Goal: Communication & Community: Answer question/provide support

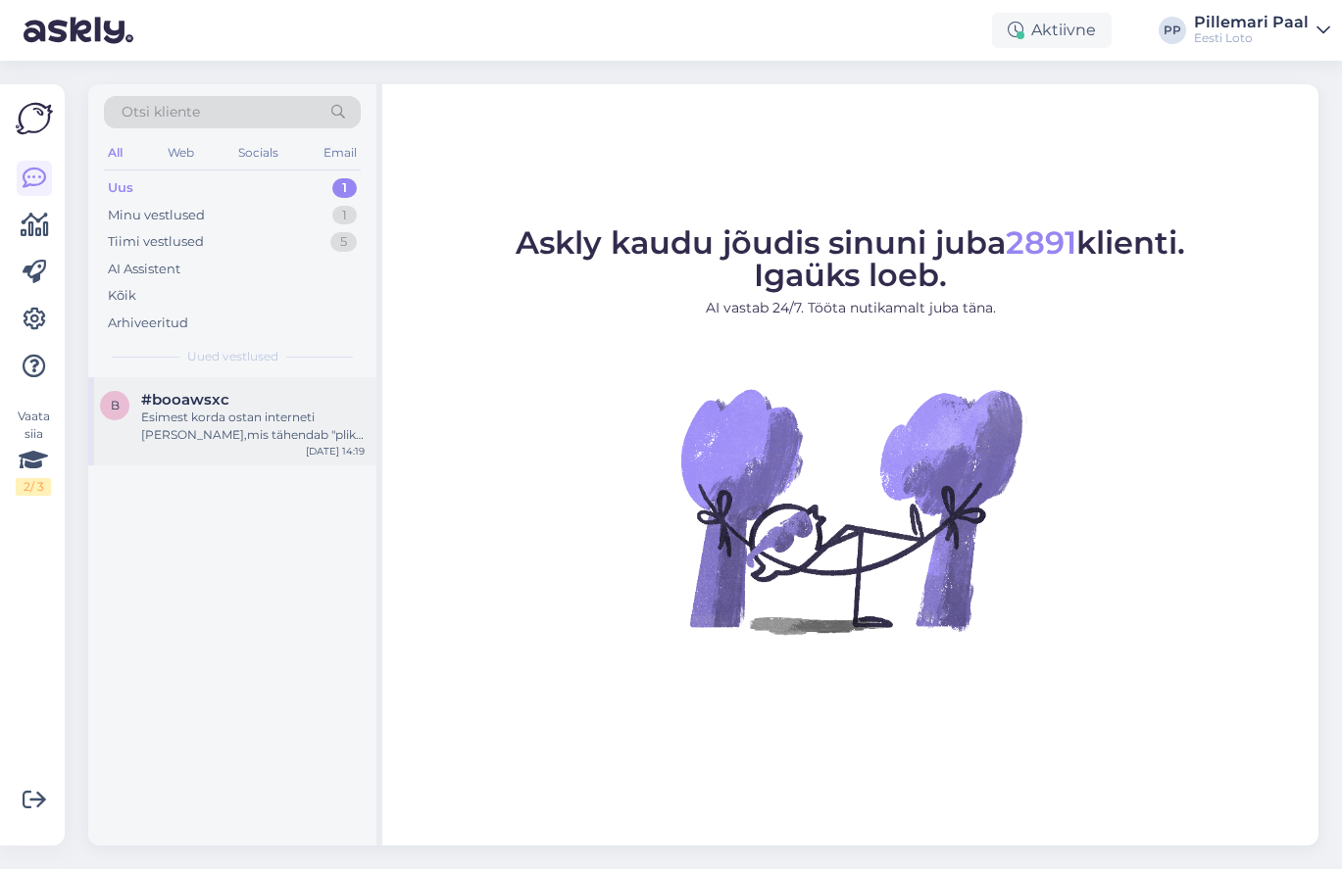
click at [238, 429] on div "Esimest korda ostan interneti [PERSON_NAME],mis tähendab "pliks [PERSON_NAME]"?" at bounding box center [252, 426] width 223 height 35
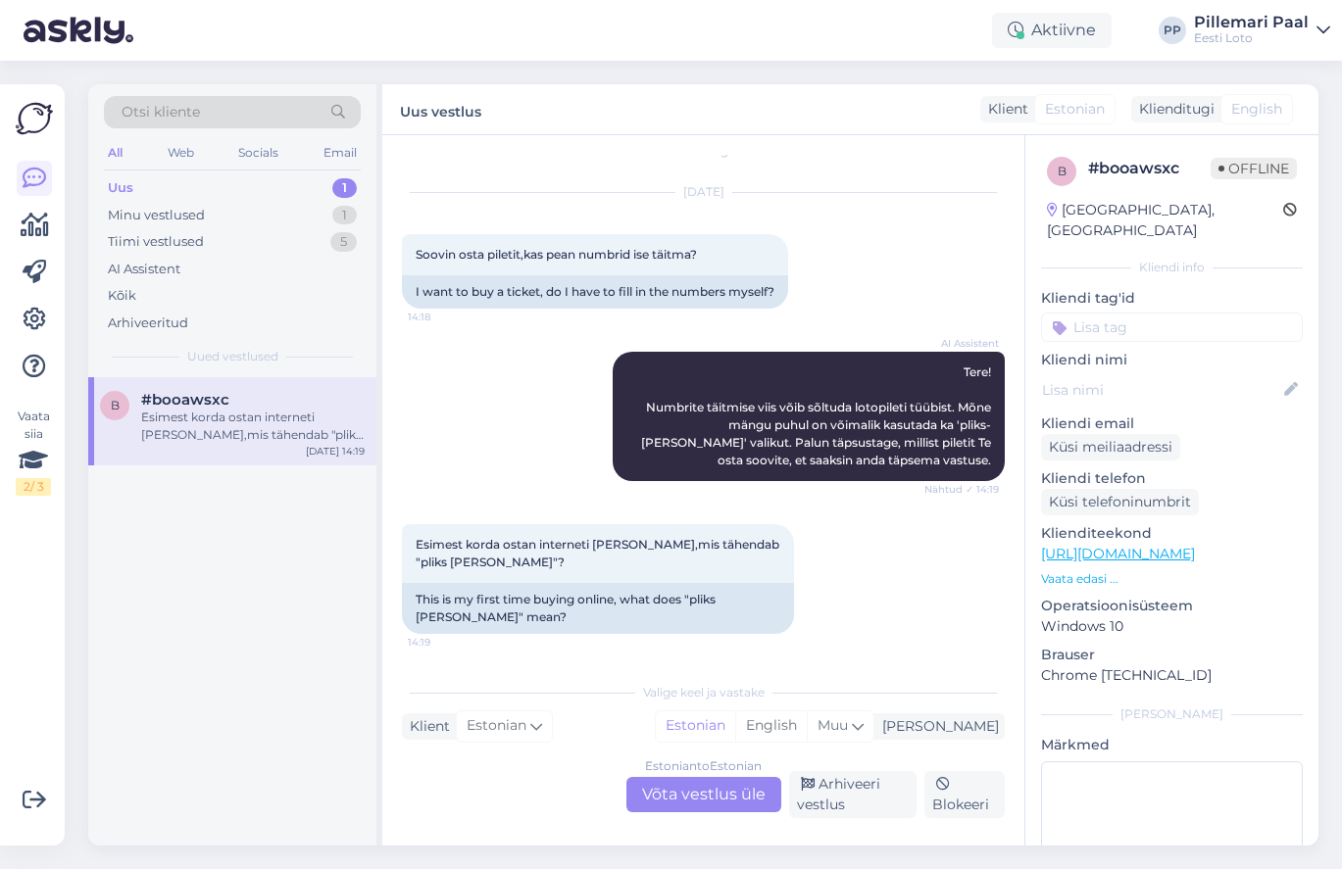
scroll to position [25, 0]
click at [746, 789] on div "Estonian to Estonian Võta vestlus üle" at bounding box center [703, 794] width 155 height 35
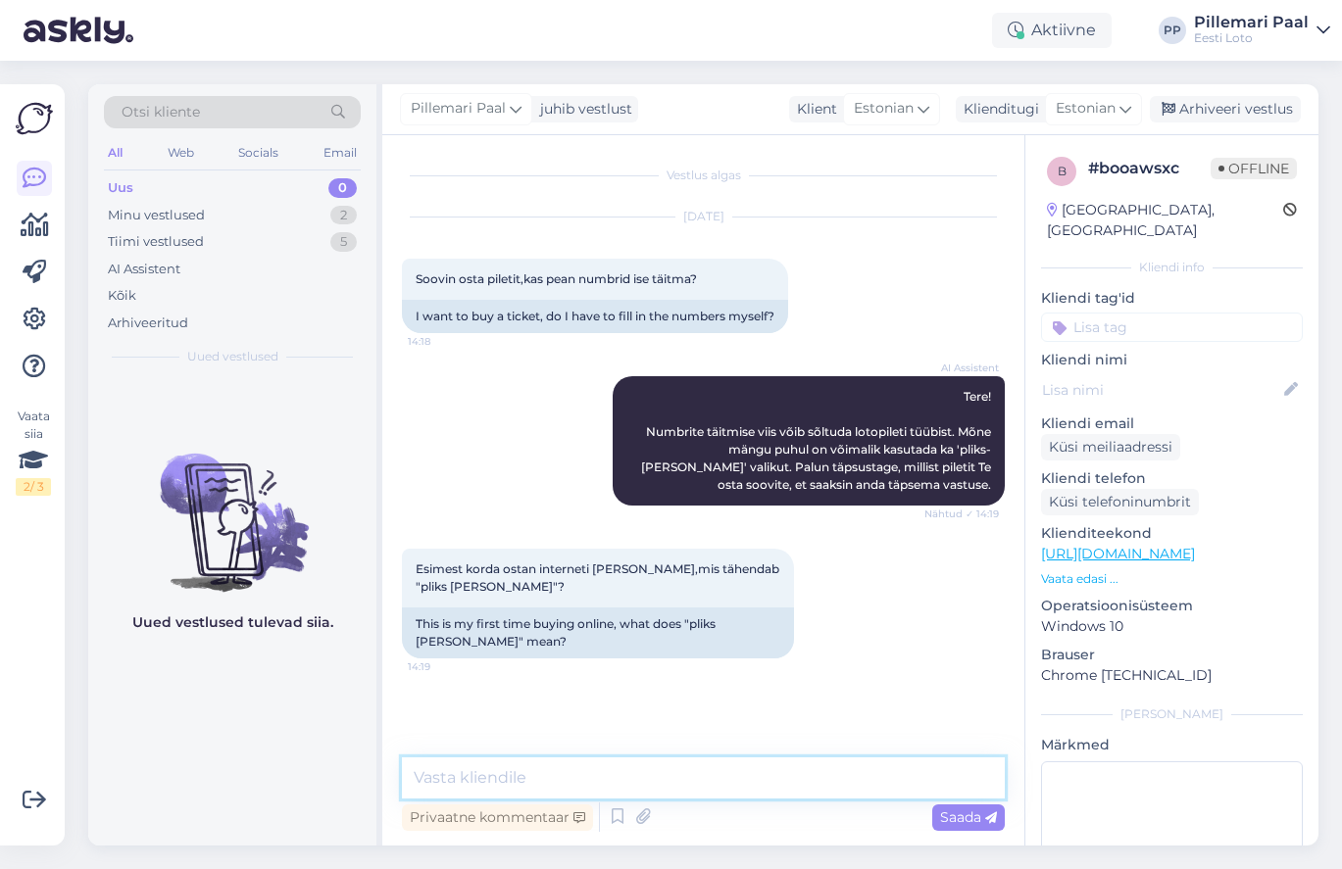
click at [724, 783] on textarea at bounding box center [703, 778] width 603 height 41
type textarea "Pliks-plaks funktisoon tähendab seda, et süsteem valib Teie eest numbrid ise."
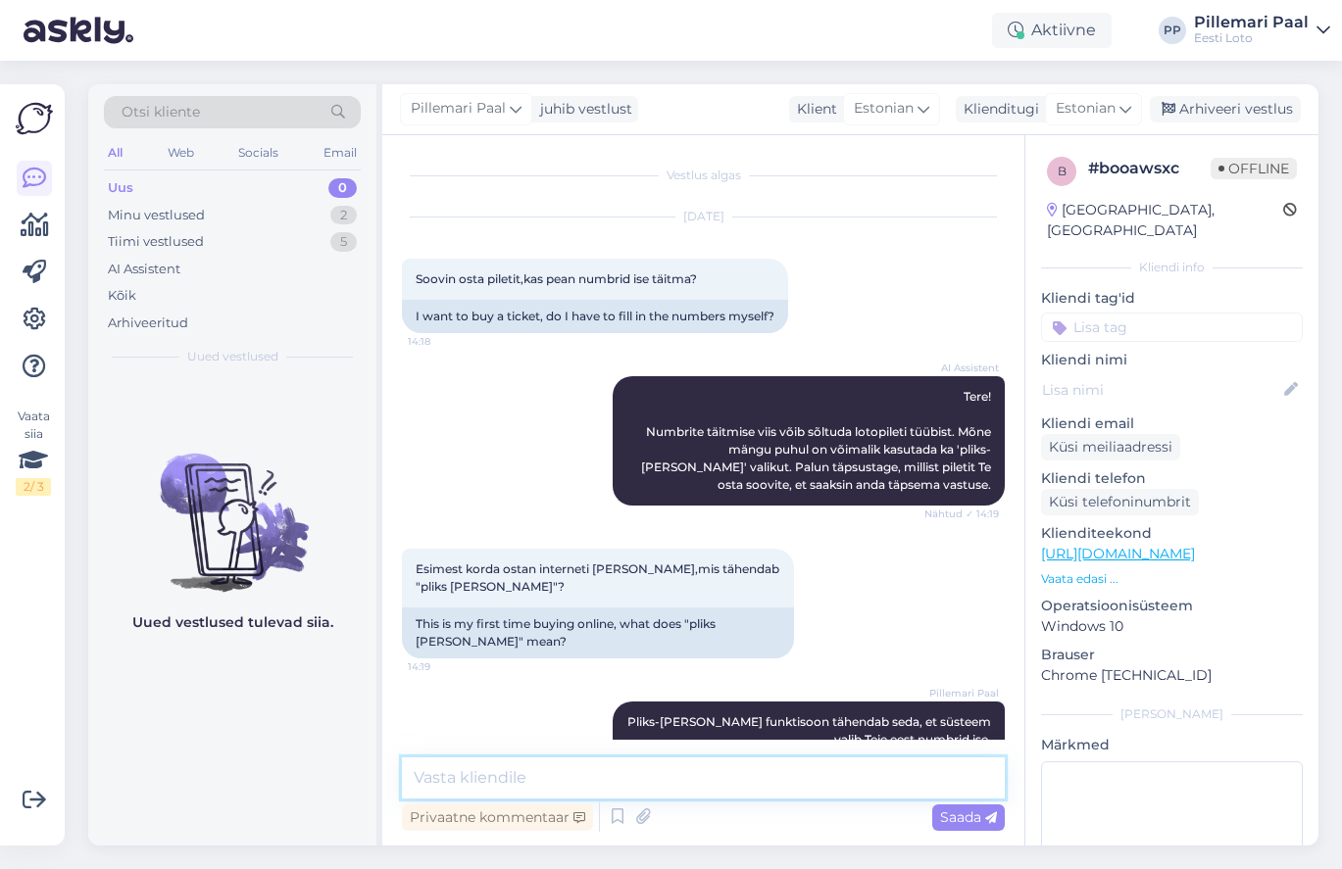
scroll to position [42, 0]
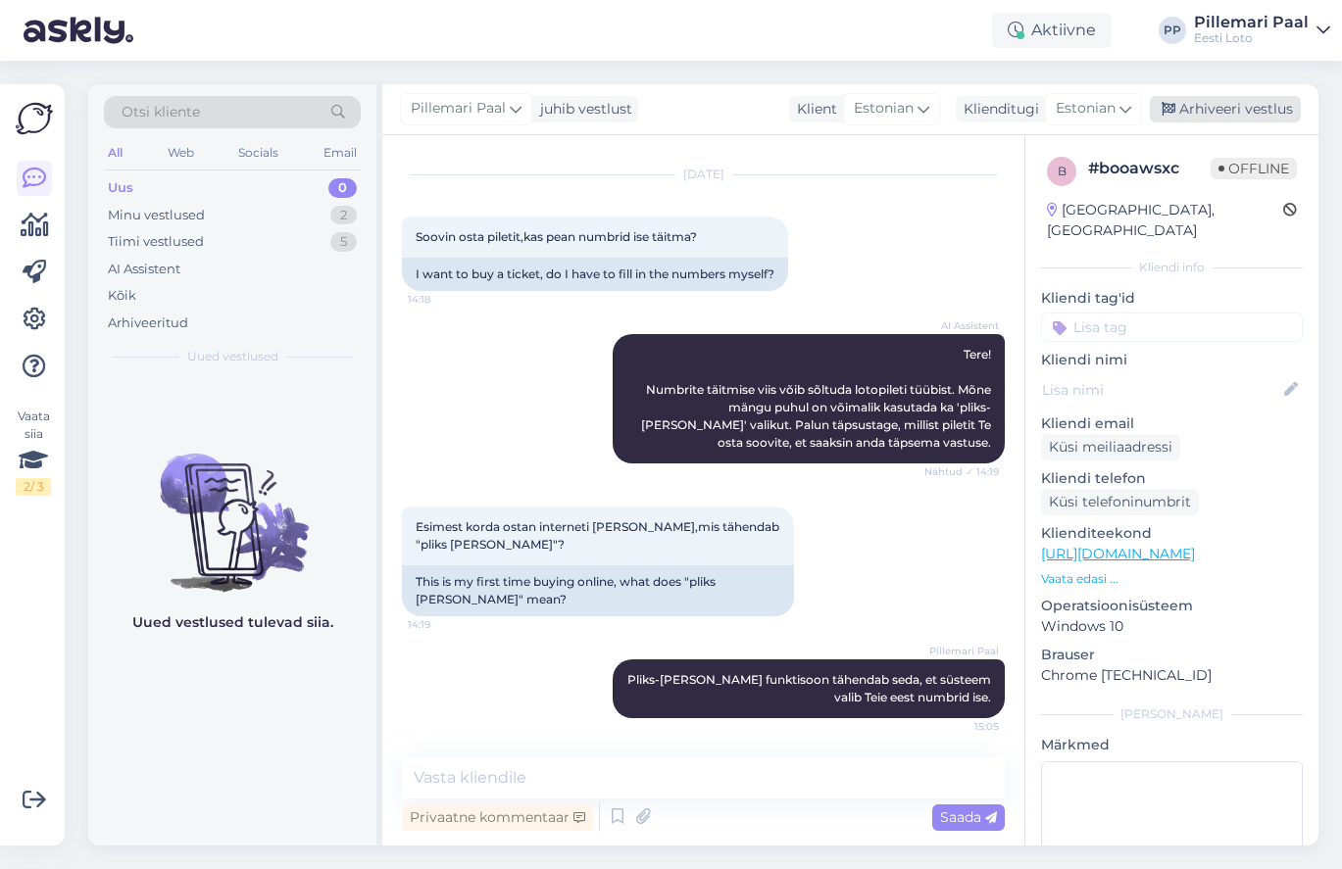
click at [1215, 100] on div "Arhiveeri vestlus" at bounding box center [1225, 109] width 151 height 26
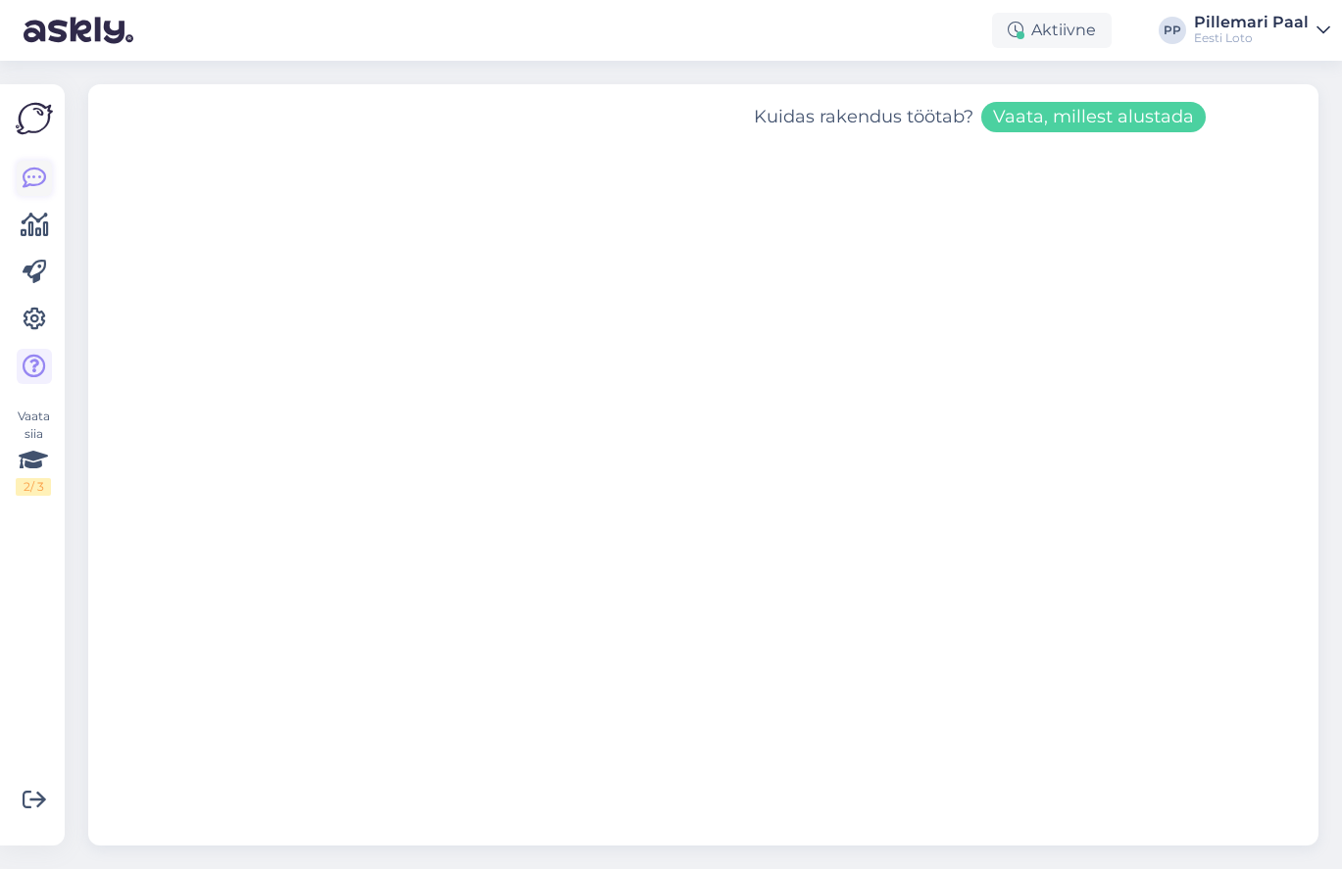
click at [26, 180] on icon at bounding box center [35, 179] width 24 height 24
